Goal: Book appointment/travel/reservation

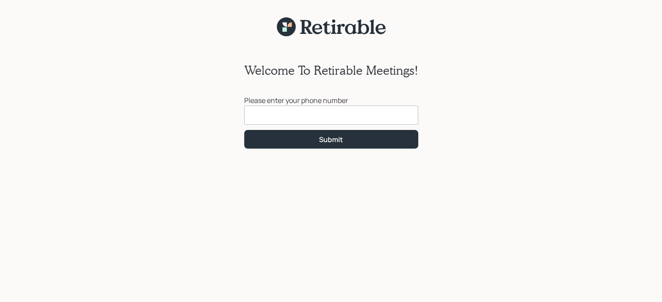
click at [259, 116] on input at bounding box center [331, 115] width 174 height 19
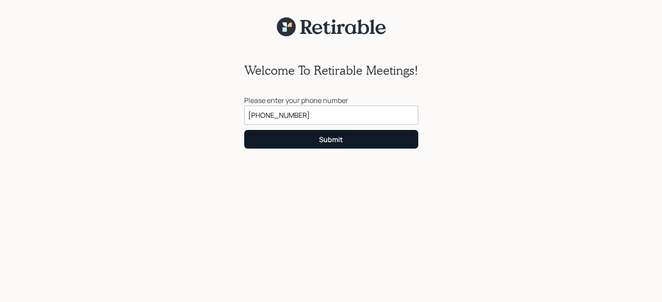
type input "[PHONE_NUMBER]"
click at [357, 141] on button "Submit" at bounding box center [331, 139] width 174 height 19
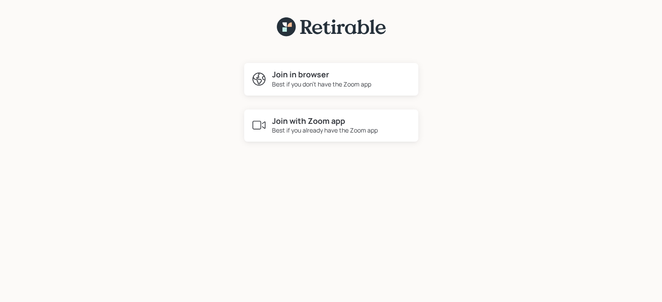
click at [284, 129] on div "Best if you already have the Zoom app" at bounding box center [325, 130] width 106 height 9
